Goal: Task Accomplishment & Management: Use online tool/utility

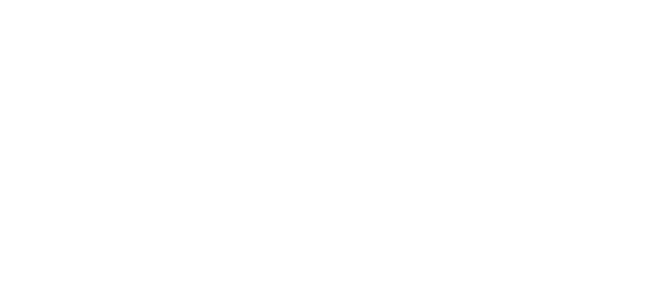
click at [118, 4] on html at bounding box center [334, 2] width 668 height 4
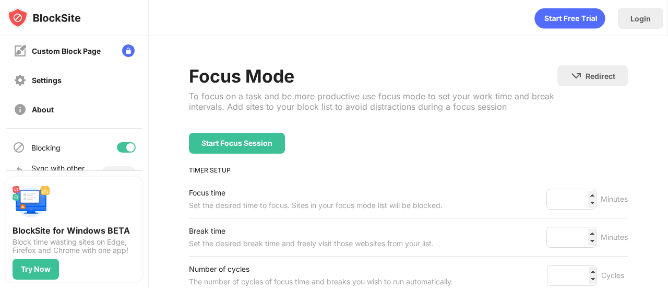
scroll to position [171, 0]
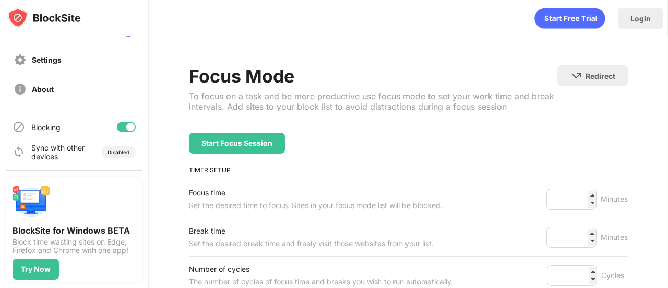
click at [118, 132] on div "Blocking" at bounding box center [74, 126] width 136 height 25
click at [118, 125] on div at bounding box center [126, 127] width 19 height 10
click at [120, 128] on div at bounding box center [126, 127] width 19 height 10
click at [126, 128] on div at bounding box center [130, 127] width 8 height 8
click at [120, 124] on div at bounding box center [126, 127] width 19 height 10
